Goal: Information Seeking & Learning: Learn about a topic

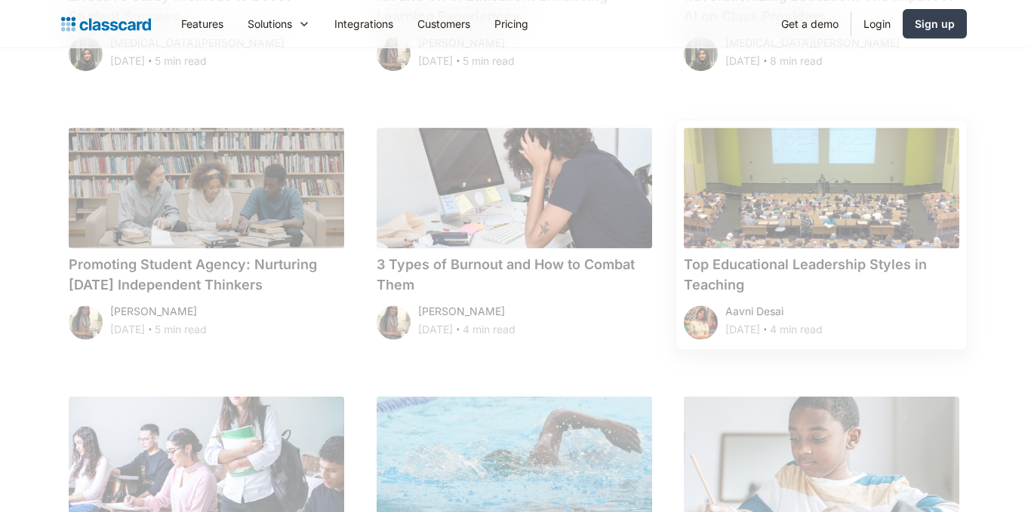
scroll to position [8426, 0]
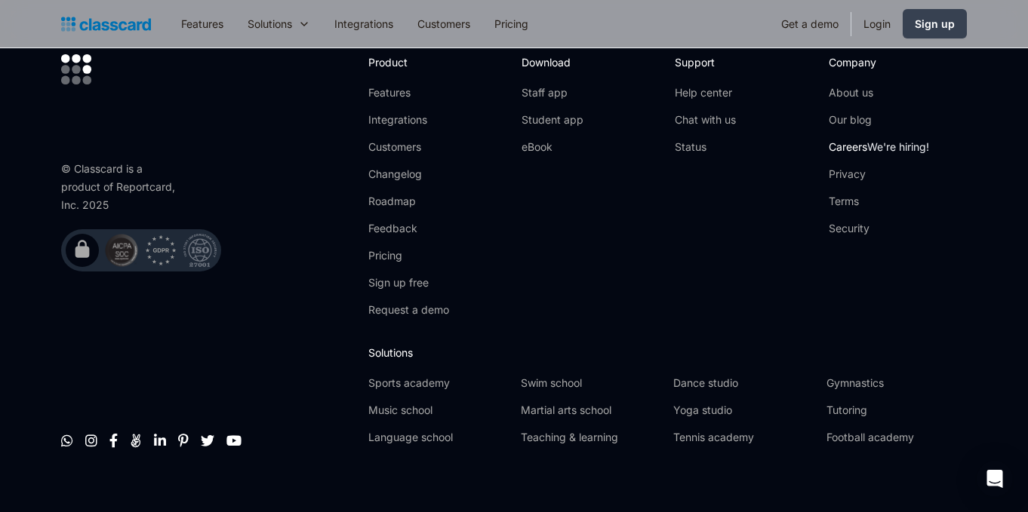
click at [842, 140] on link "Careers We're hiring!" at bounding box center [878, 147] width 100 height 15
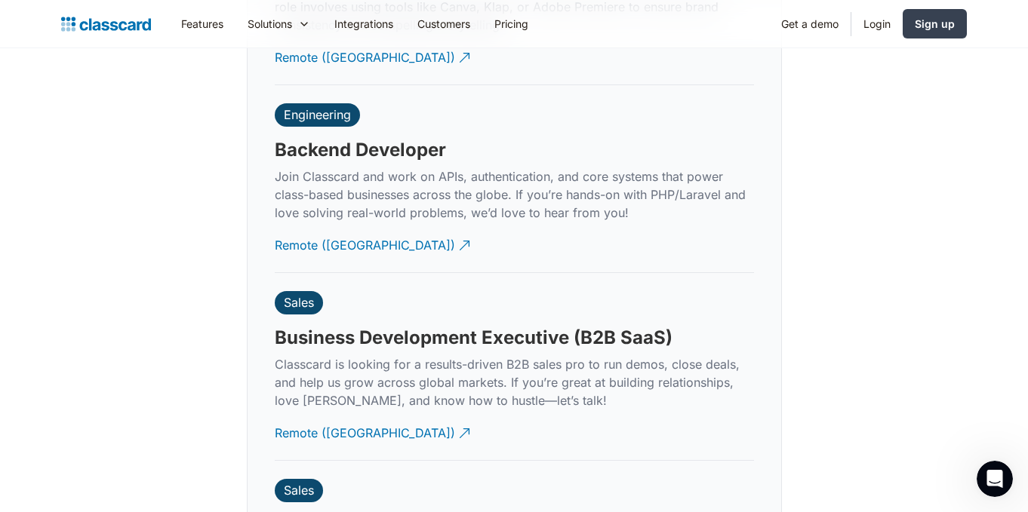
scroll to position [3747, 0]
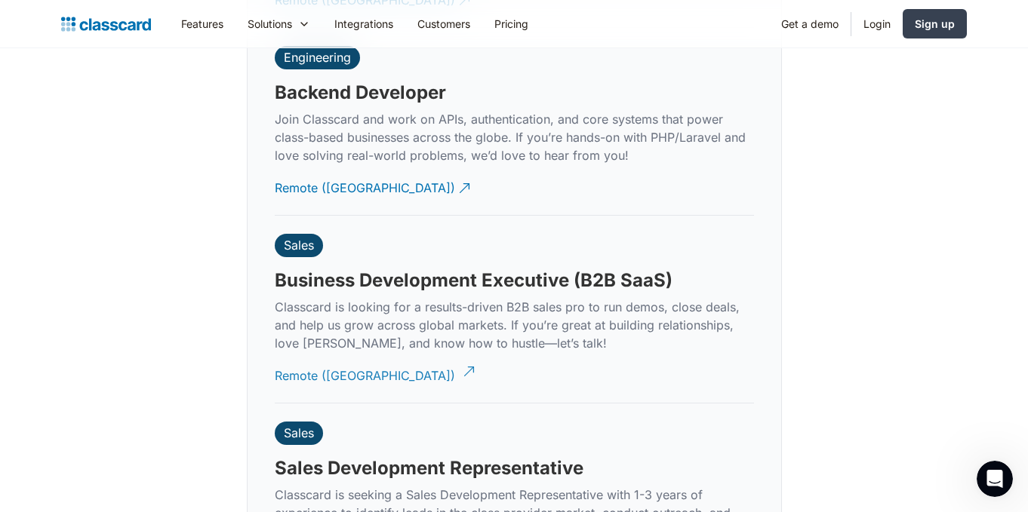
click at [312, 358] on div "Remote (India)" at bounding box center [365, 369] width 180 height 29
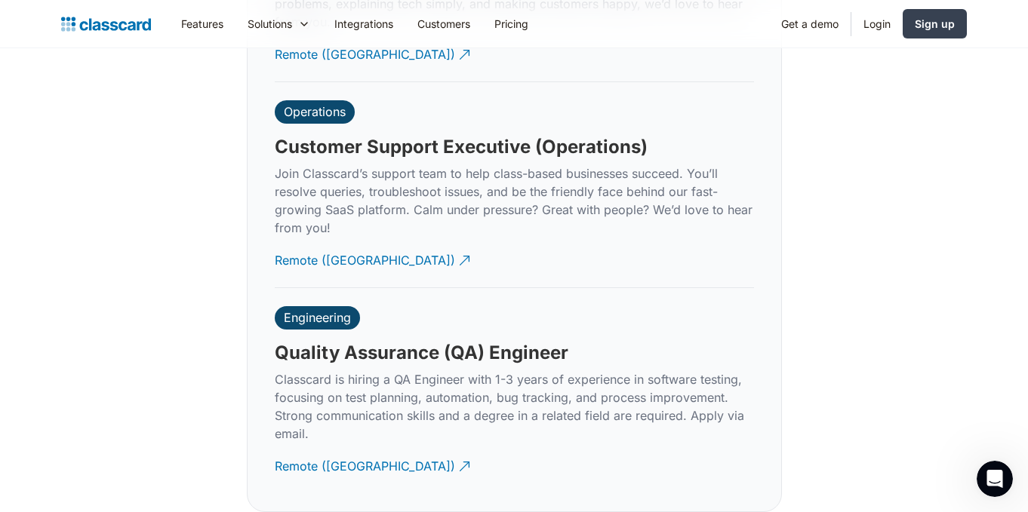
scroll to position [4505, 0]
